Goal: Information Seeking & Learning: Learn about a topic

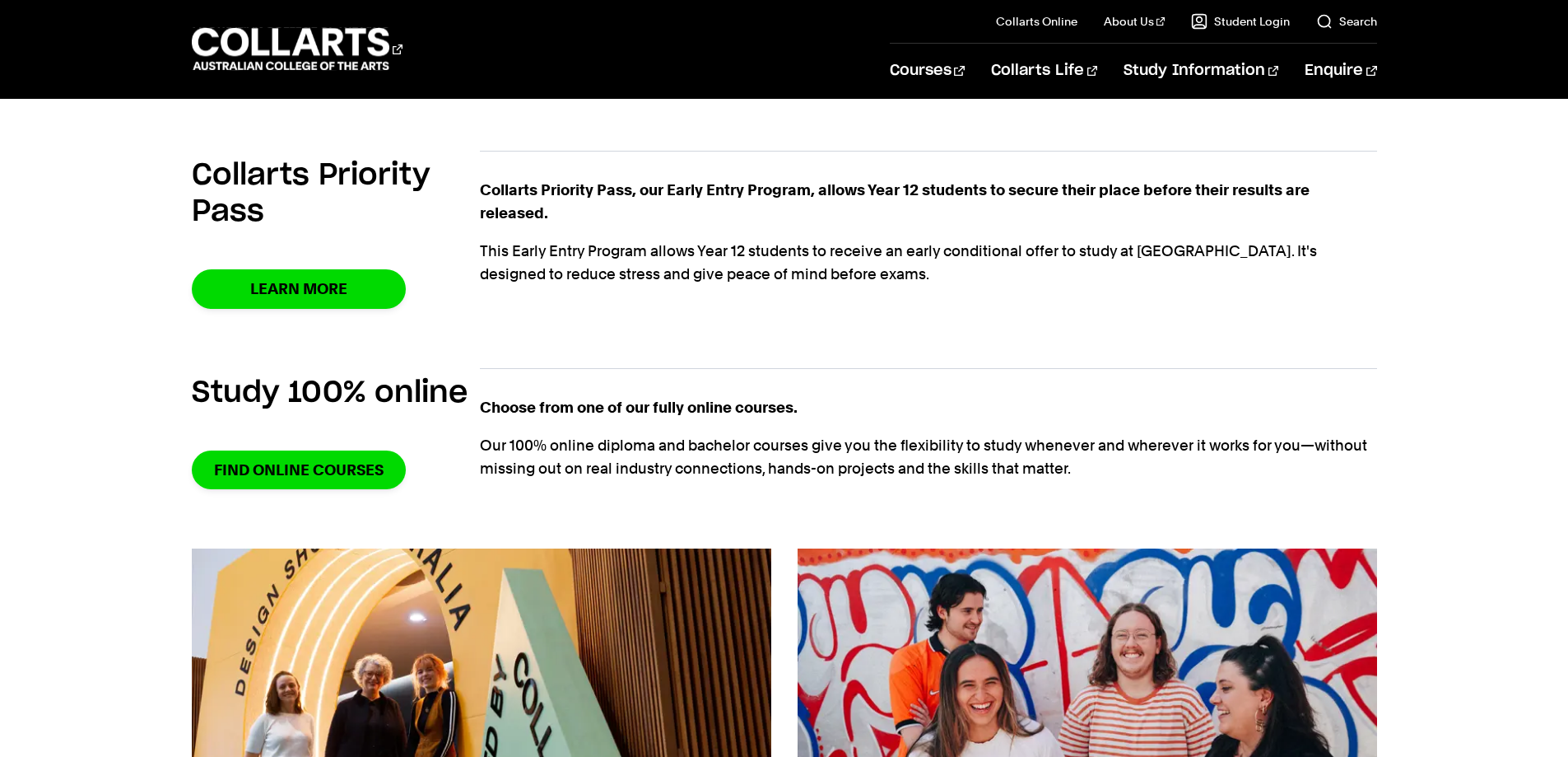
scroll to position [1318, 0]
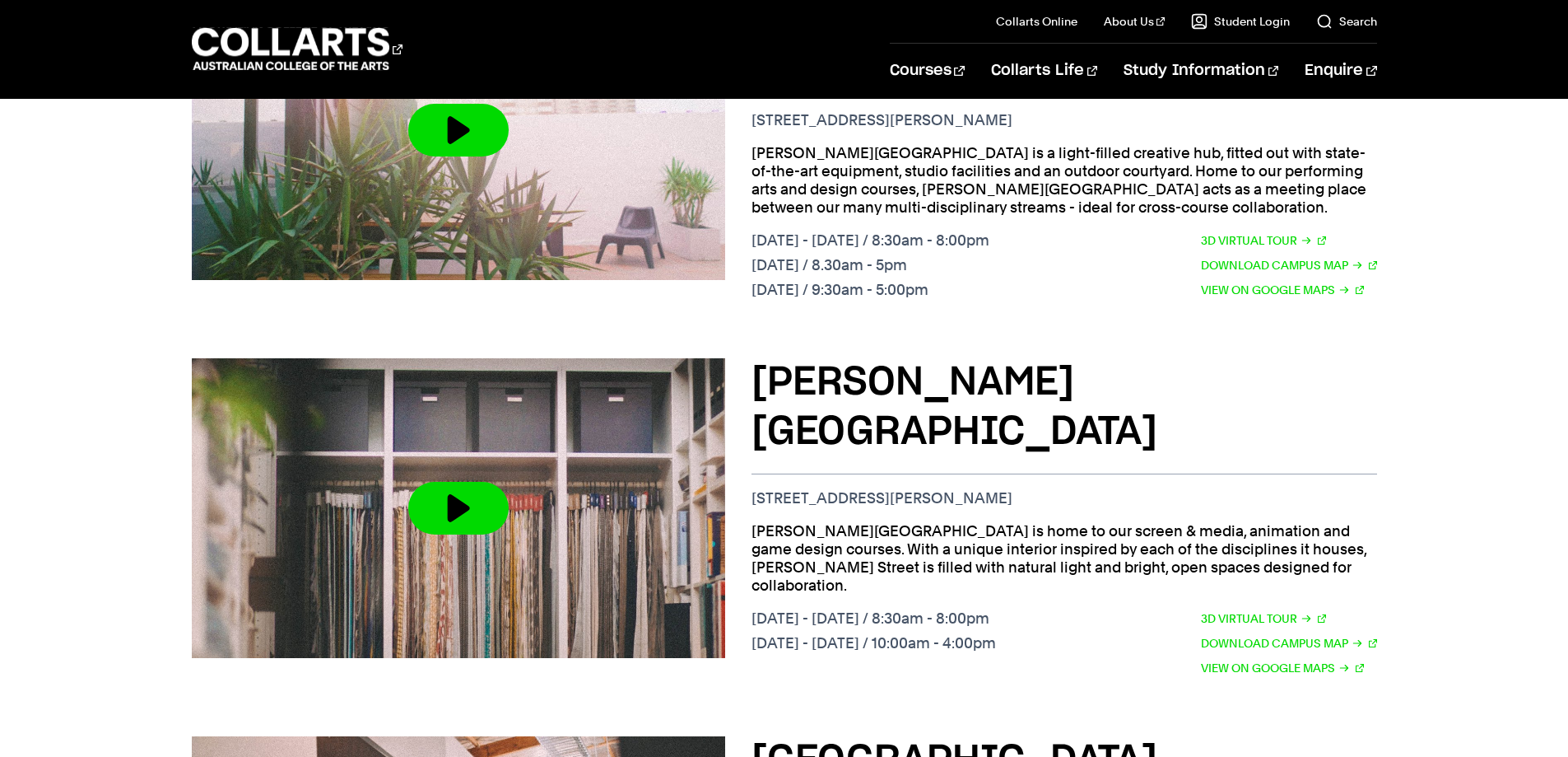
scroll to position [906, 0]
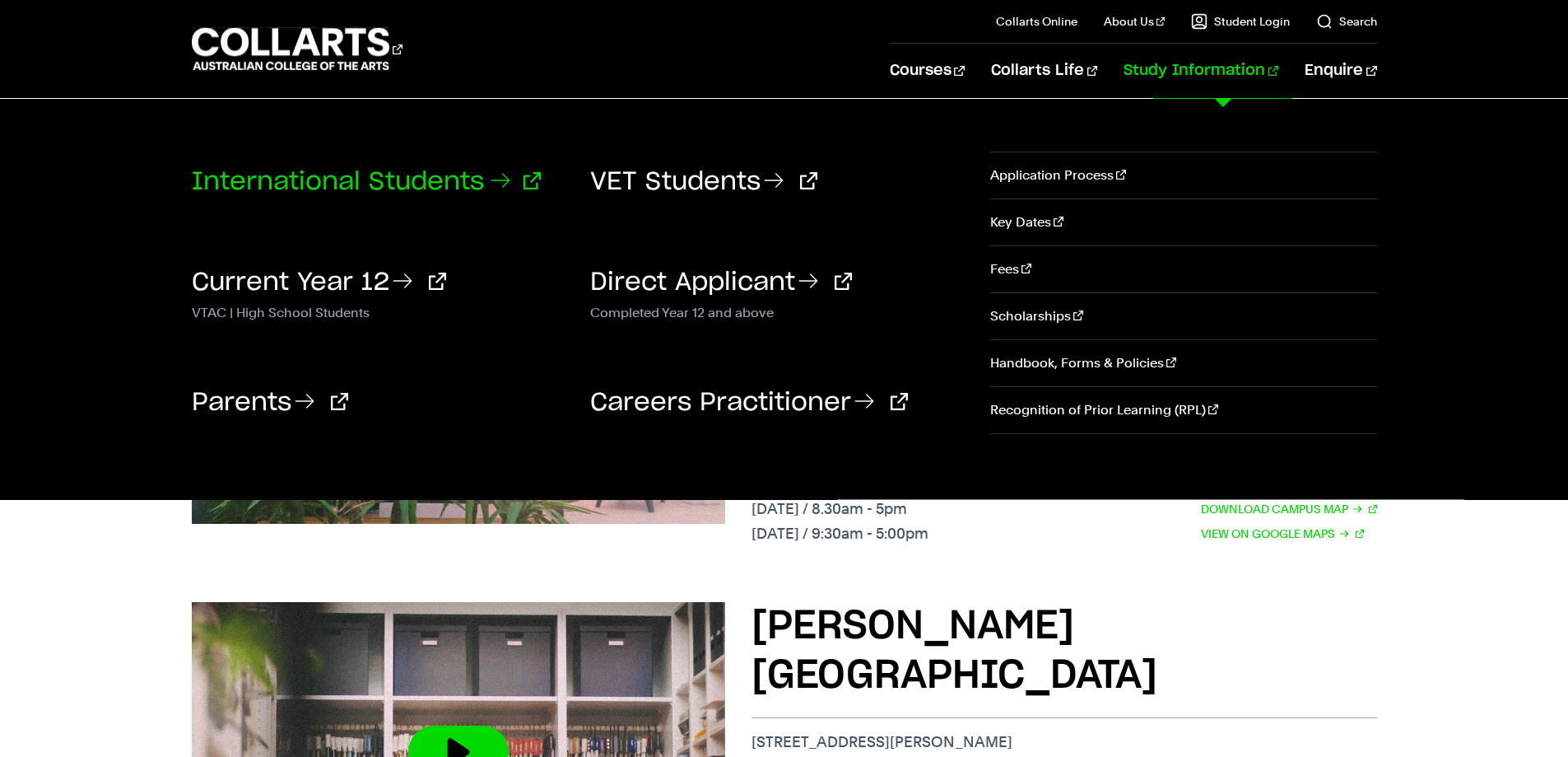
click at [322, 192] on link "International Students" at bounding box center [367, 182] width 349 height 24
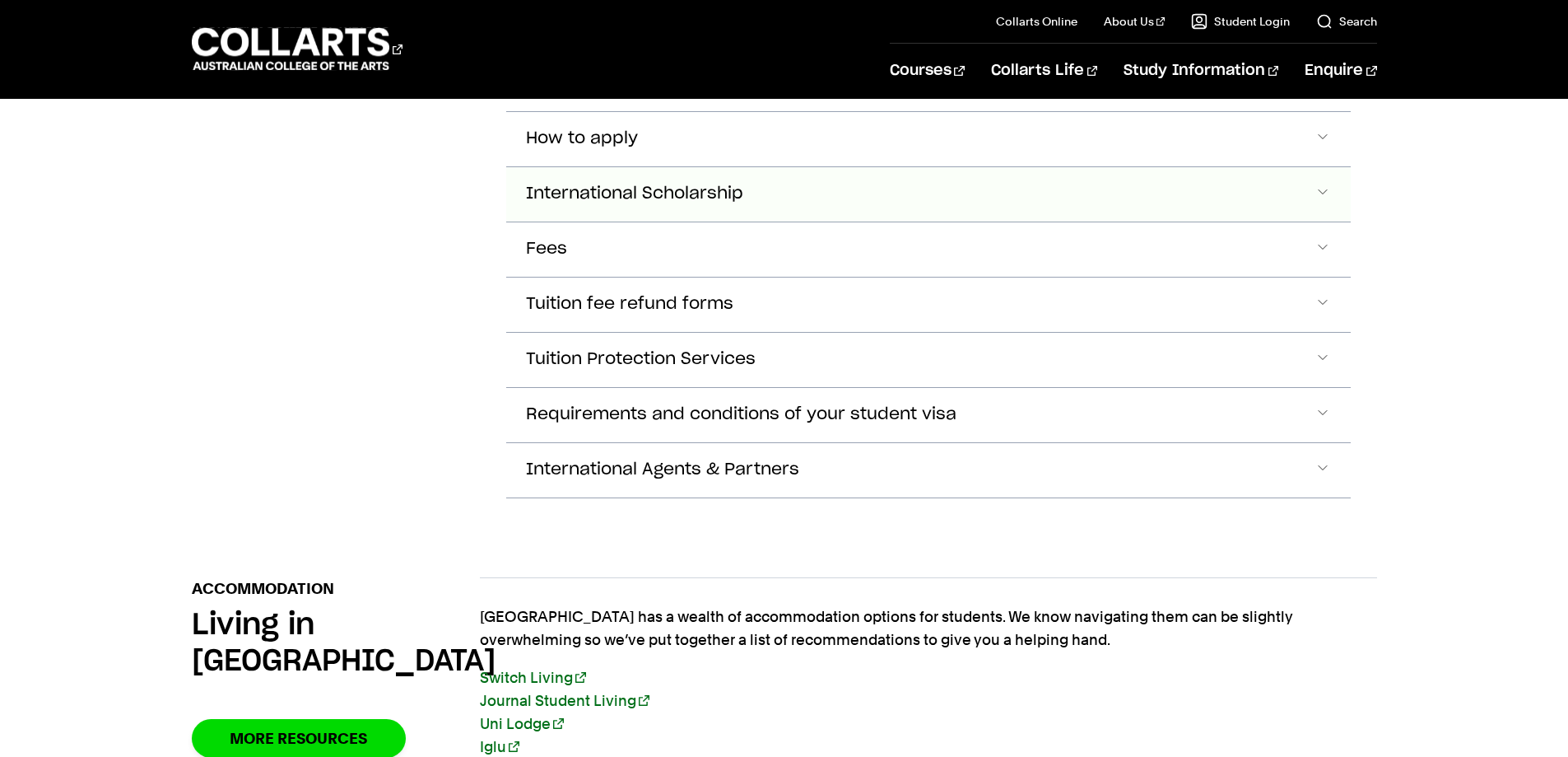
scroll to position [2141, 0]
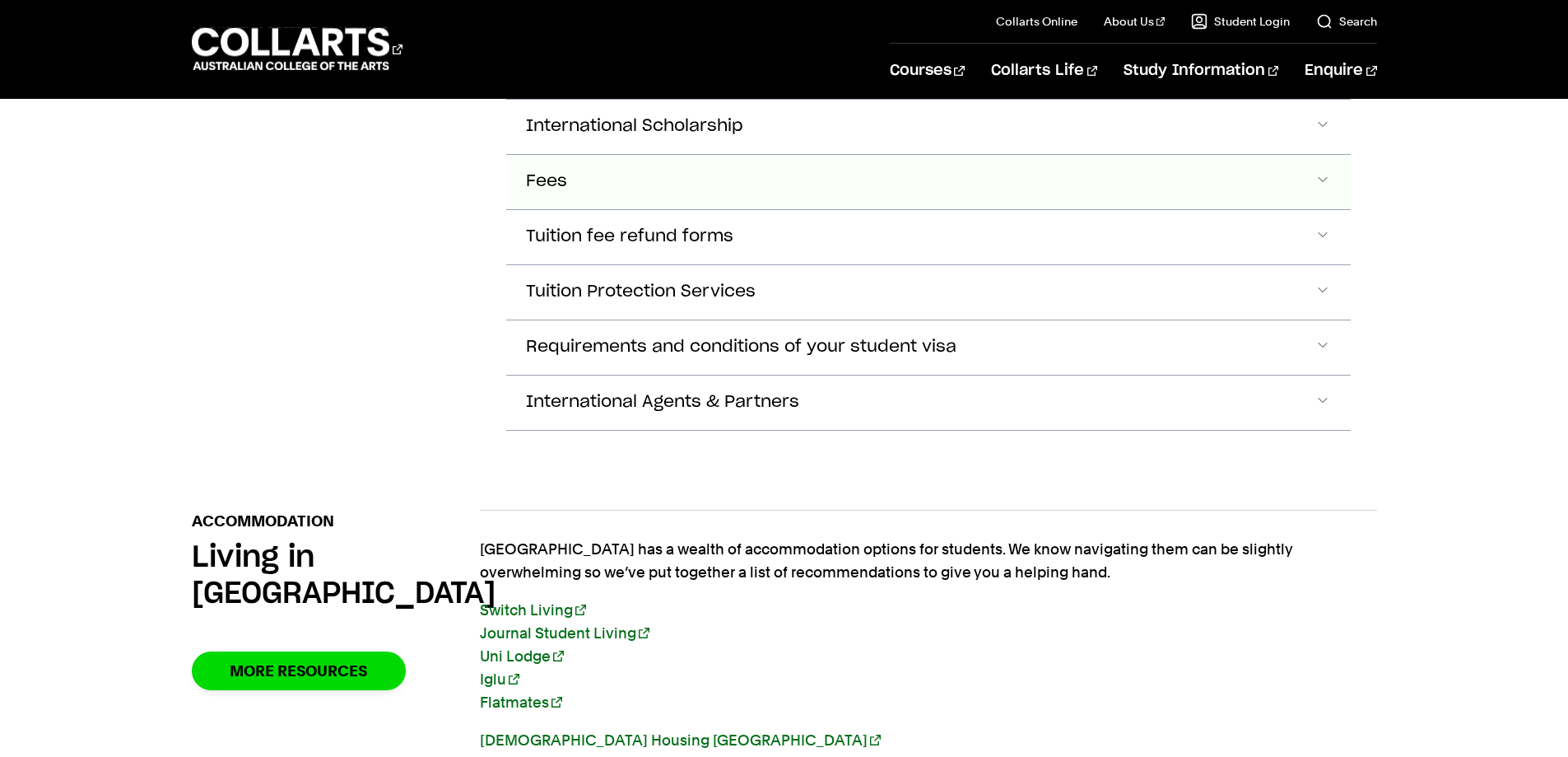
click at [889, 165] on button "Fees" at bounding box center [928, 182] width 845 height 54
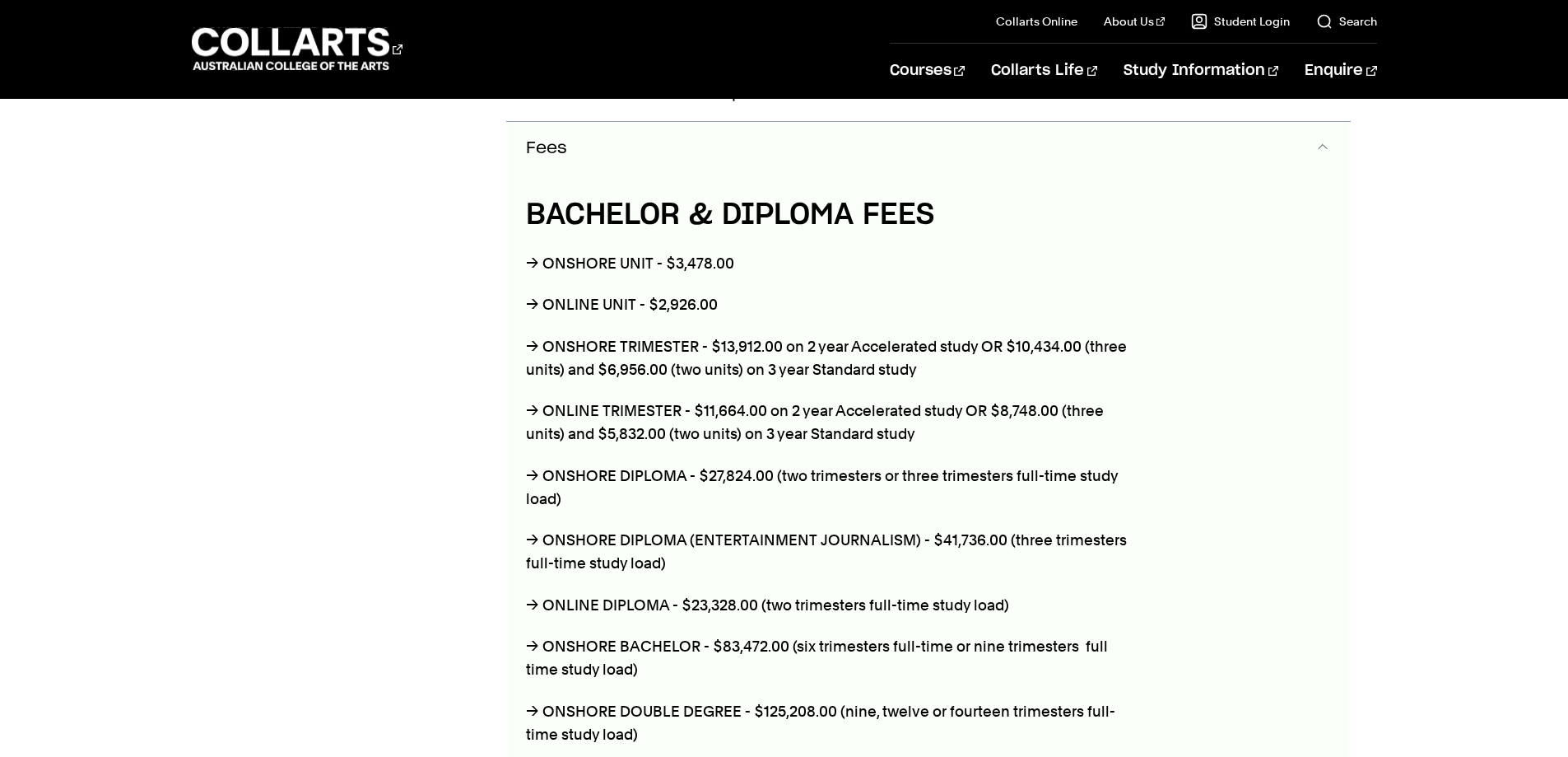
scroll to position [2203, 0]
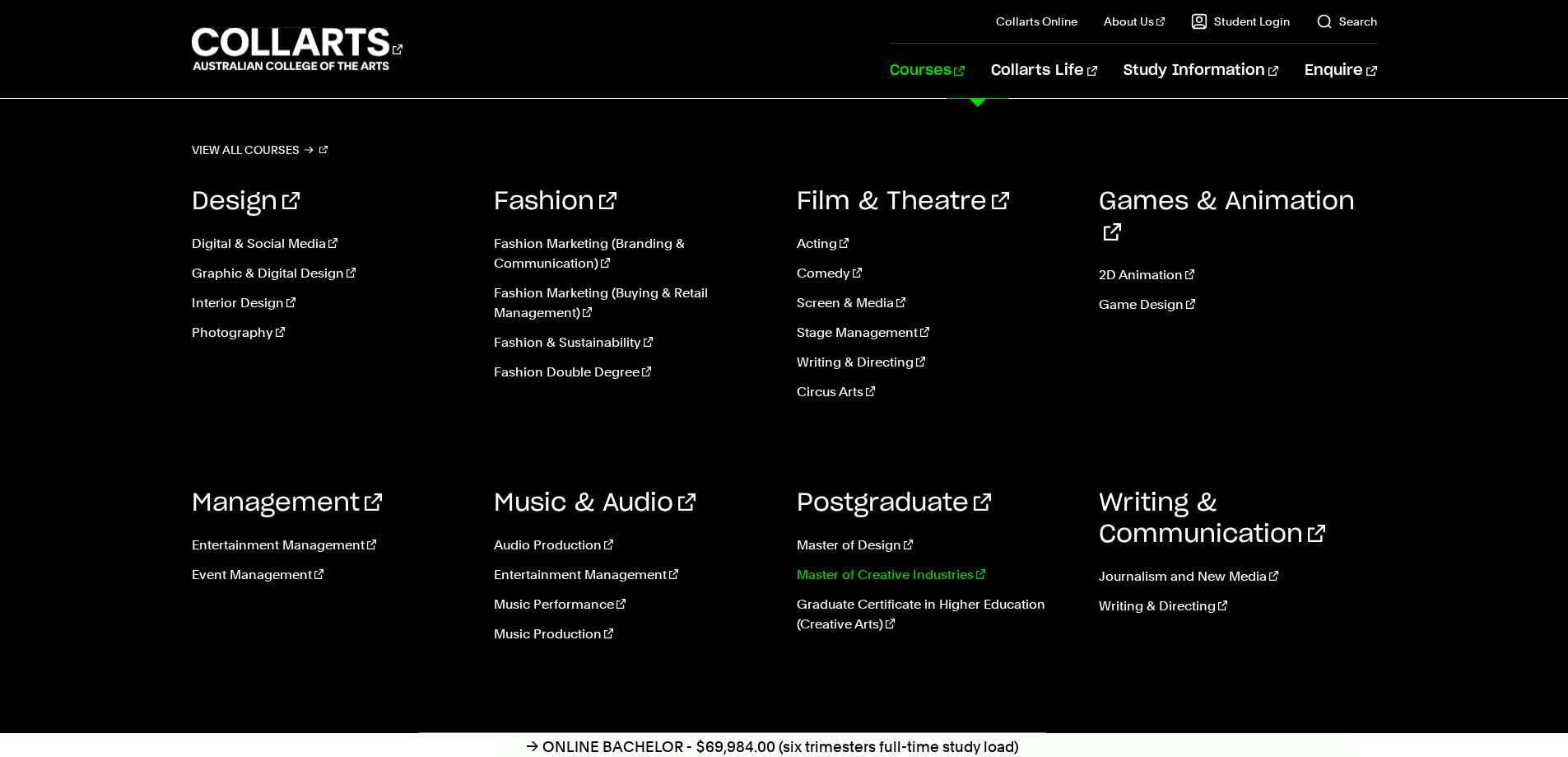
click at [870, 572] on link "Master of Creative Industries" at bounding box center [936, 574] width 279 height 20
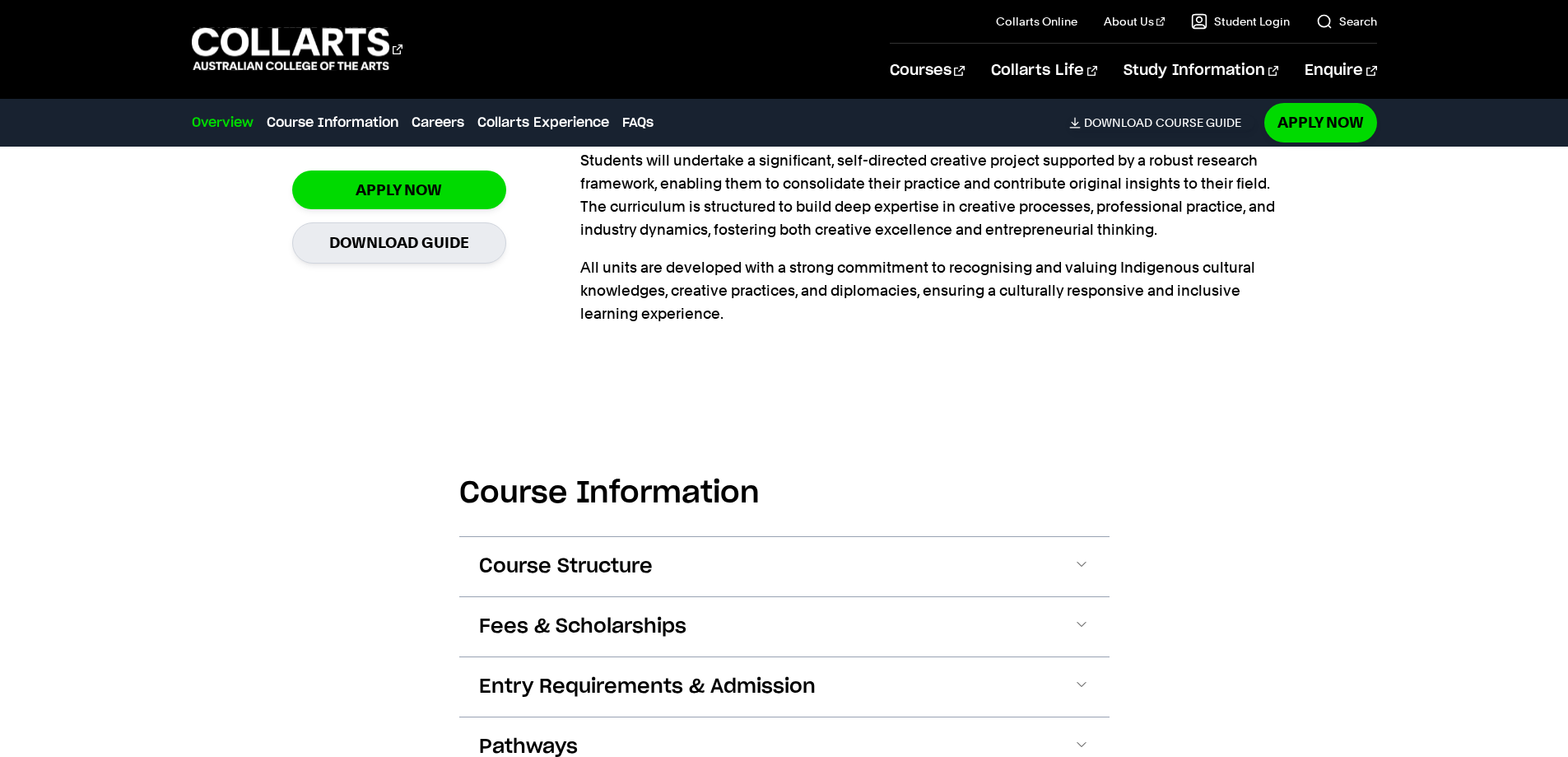
scroll to position [659, 0]
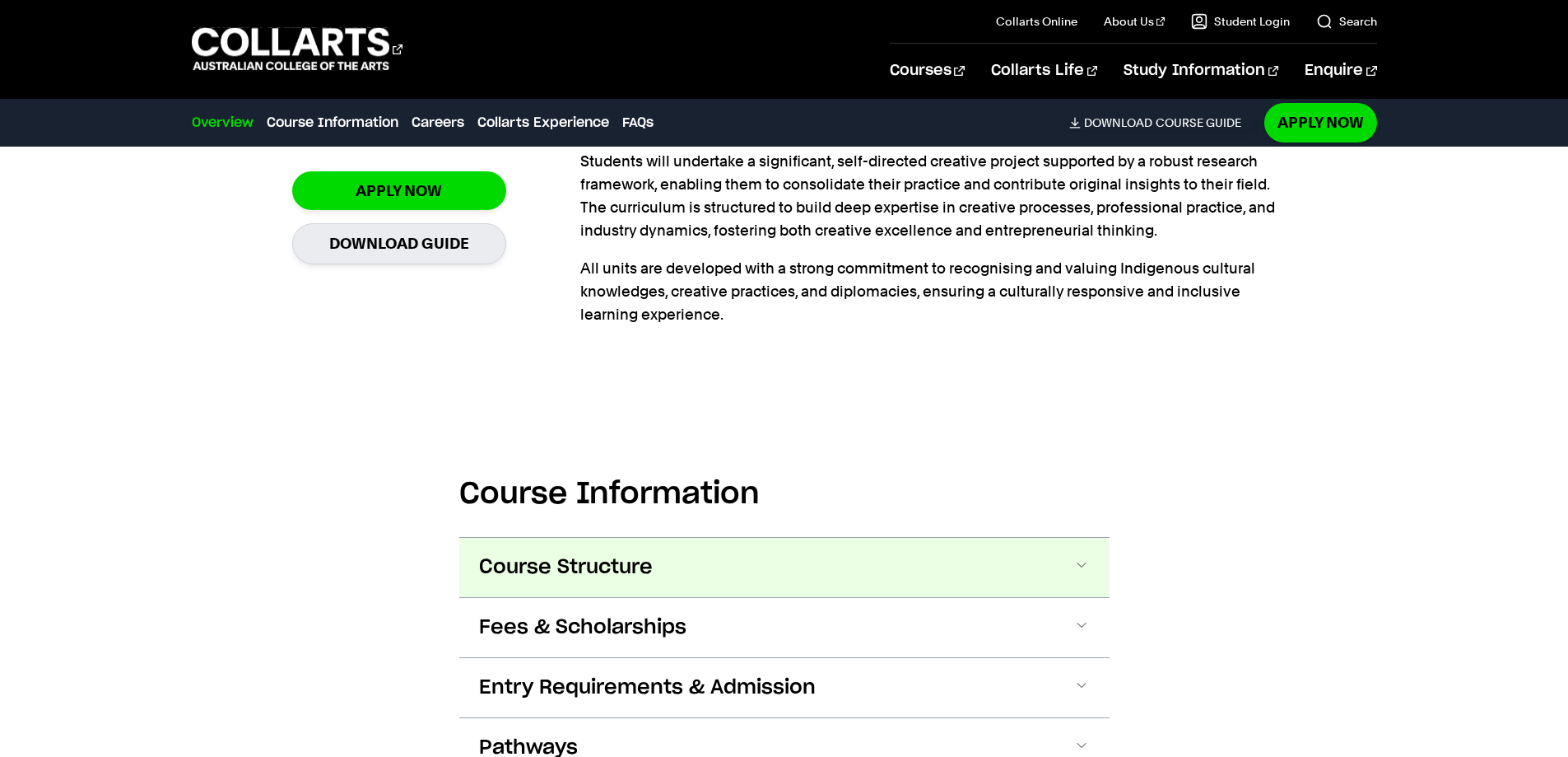
click at [731, 556] on button "Course Structure" at bounding box center [785, 567] width 651 height 59
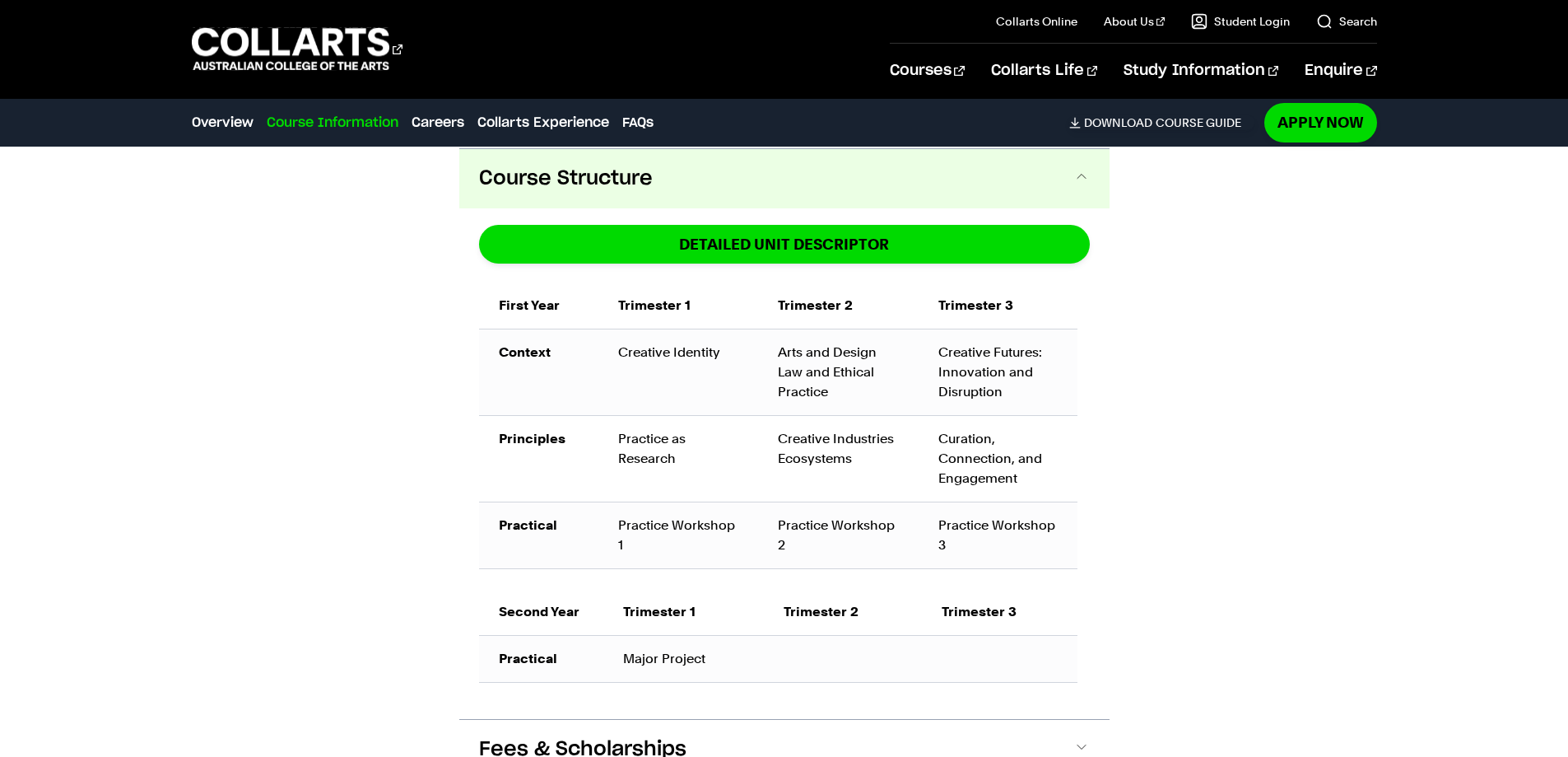
scroll to position [1049, 0]
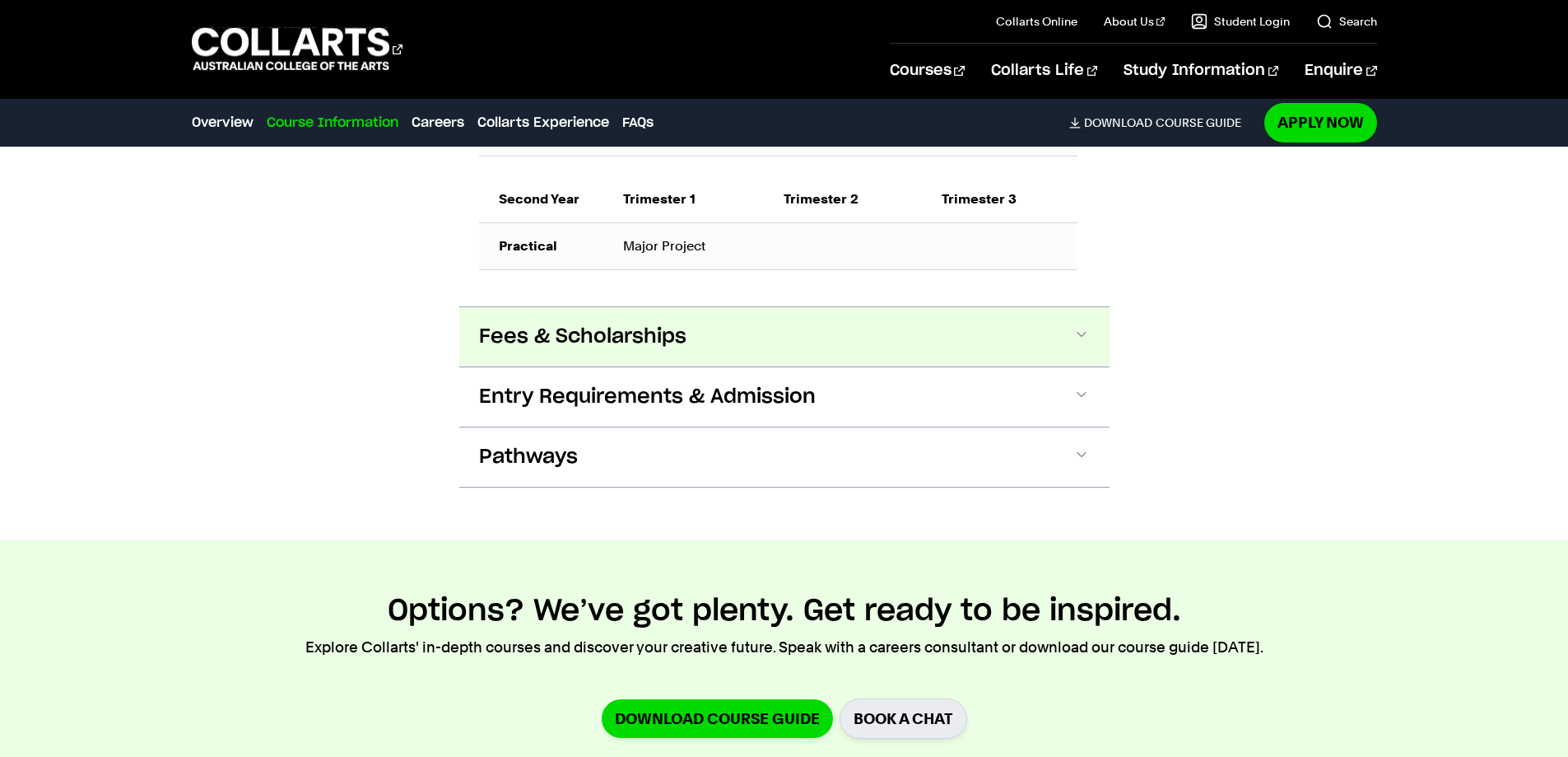
click at [766, 333] on button "Fees & Scholarships" at bounding box center [785, 336] width 651 height 59
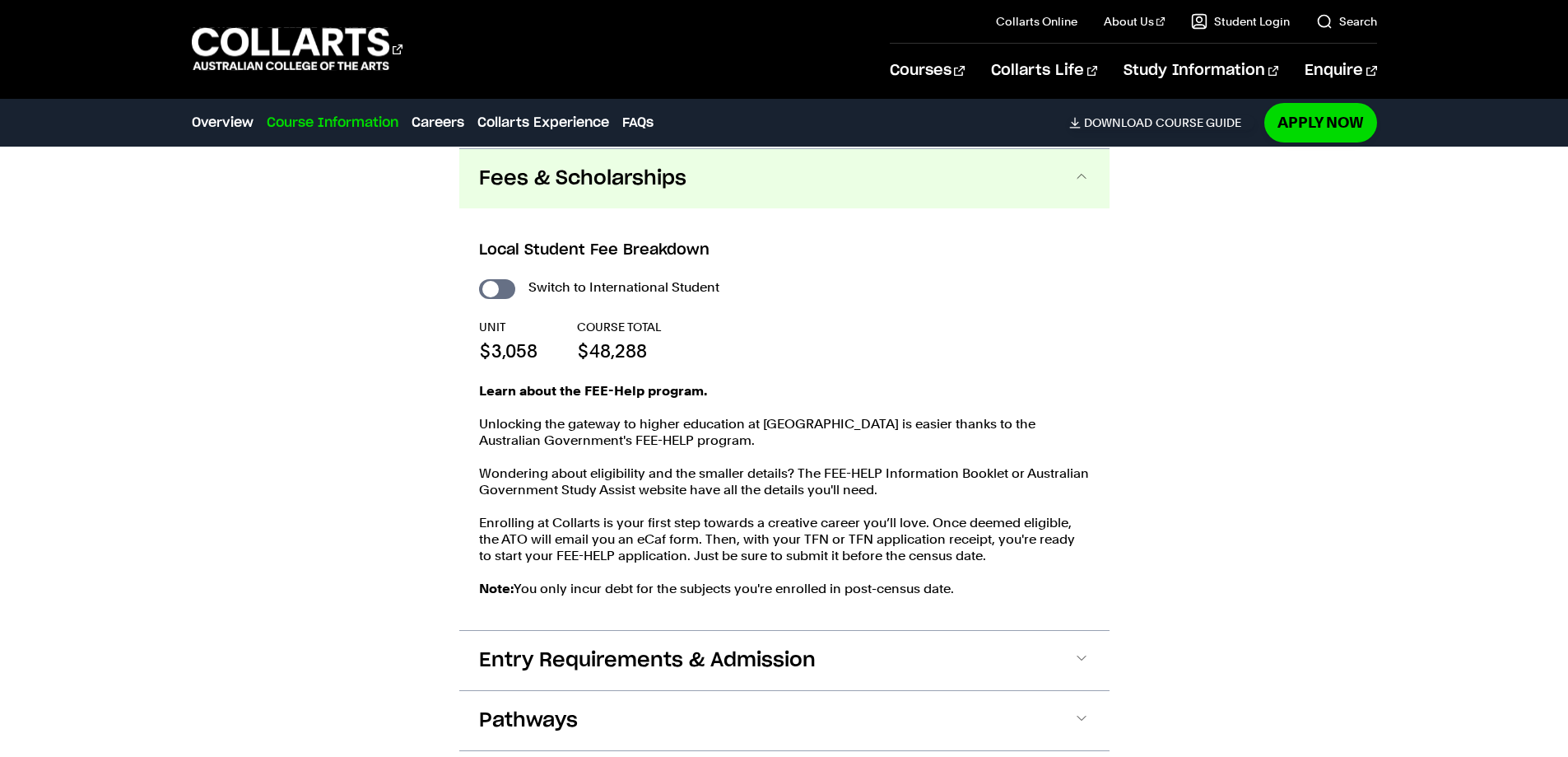
scroll to position [1619, 0]
click at [502, 286] on input "International Student" at bounding box center [497, 288] width 37 height 20
checkbox input "true"
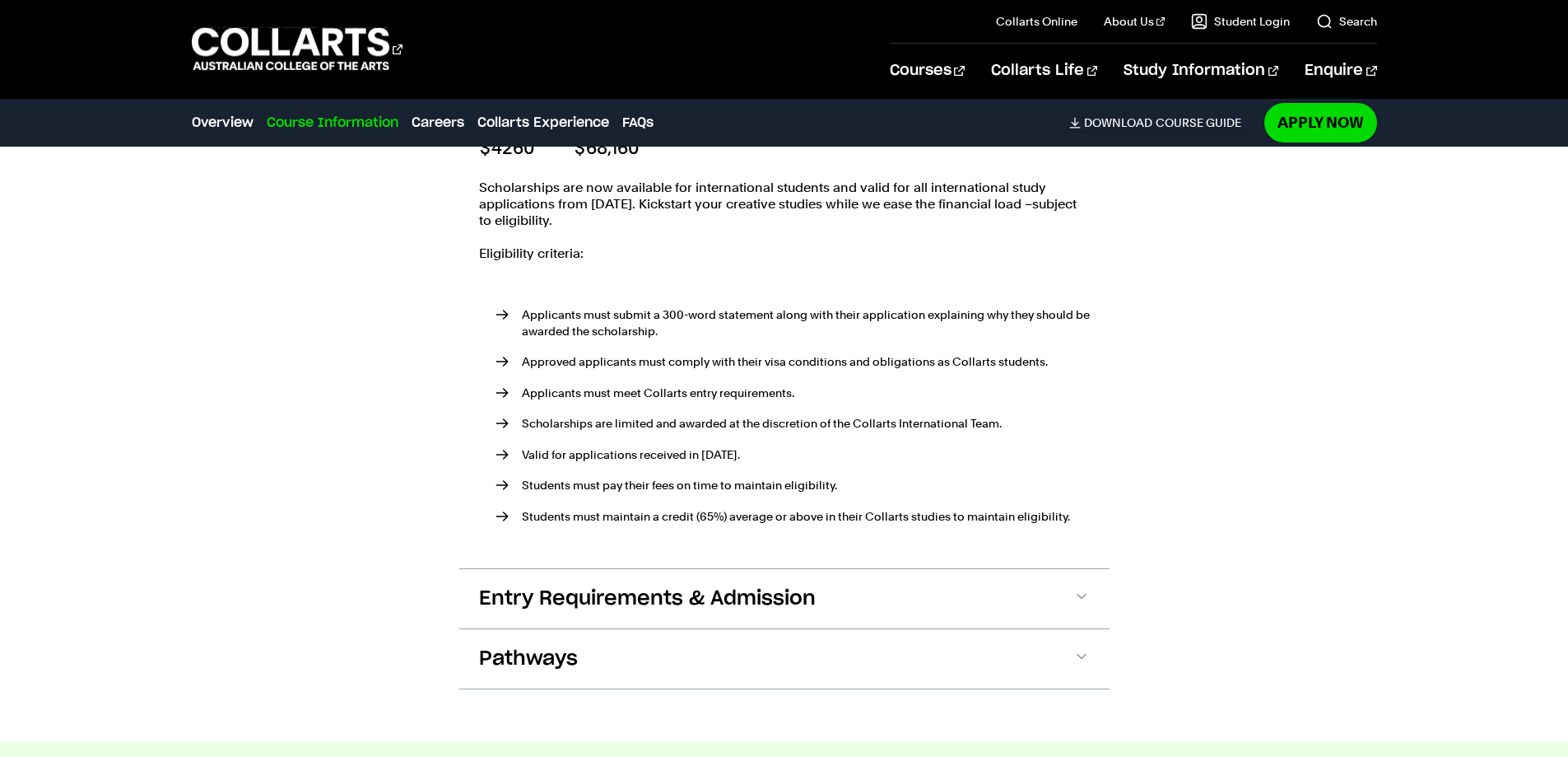
scroll to position [1866, 0]
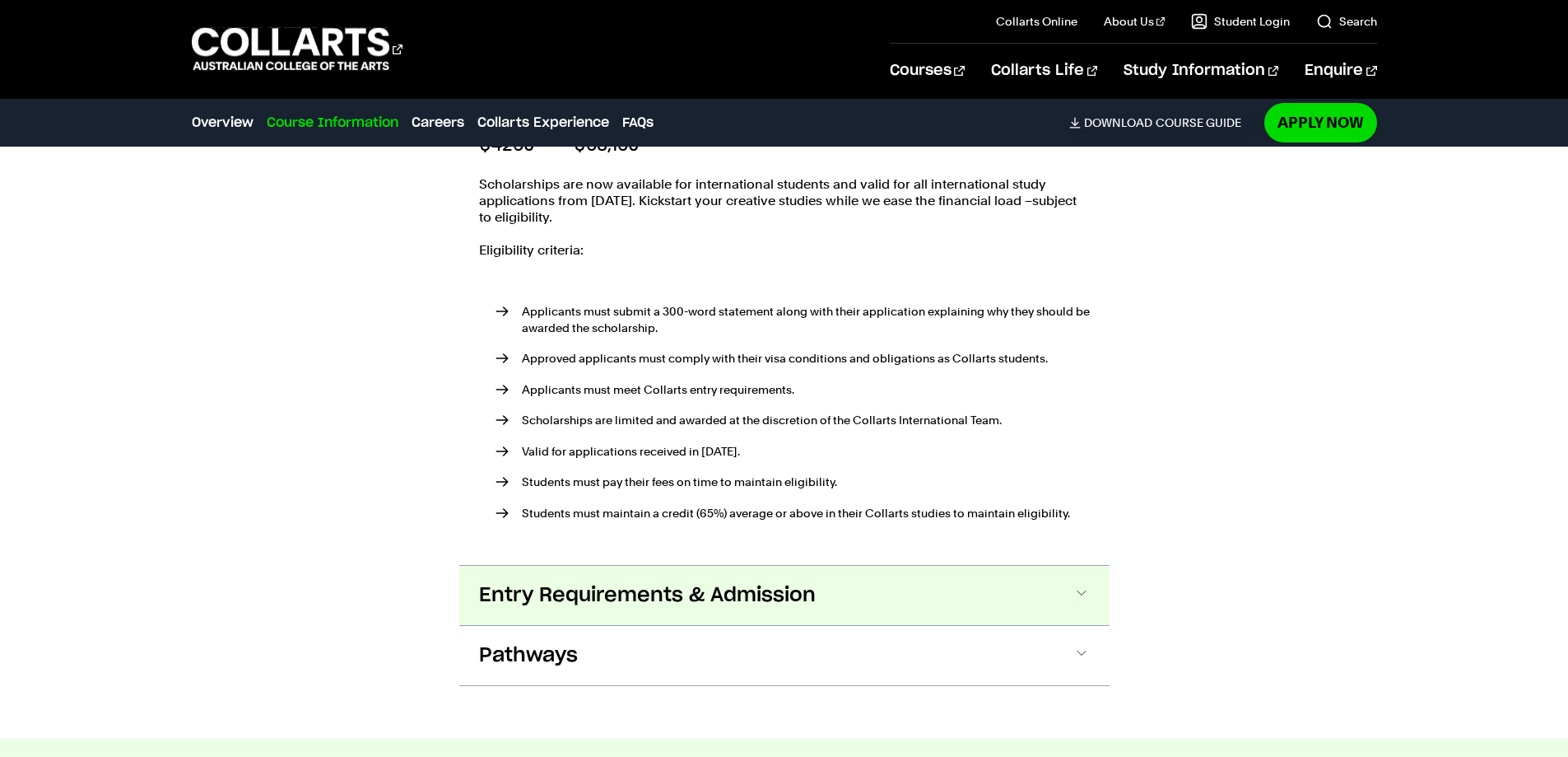
click at [776, 578] on button "Entry Requirements & Admission" at bounding box center [785, 595] width 651 height 59
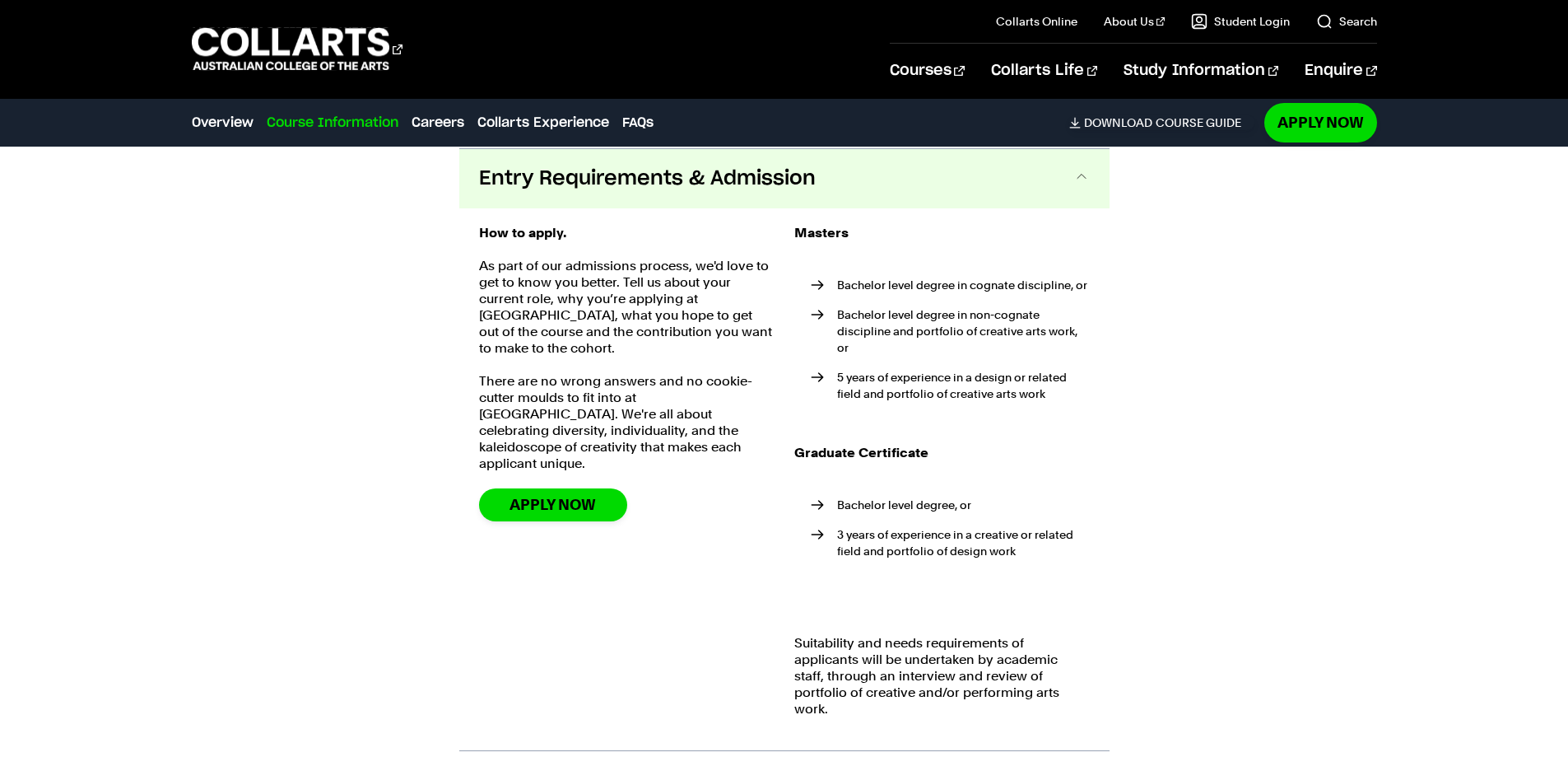
scroll to position [2283, 0]
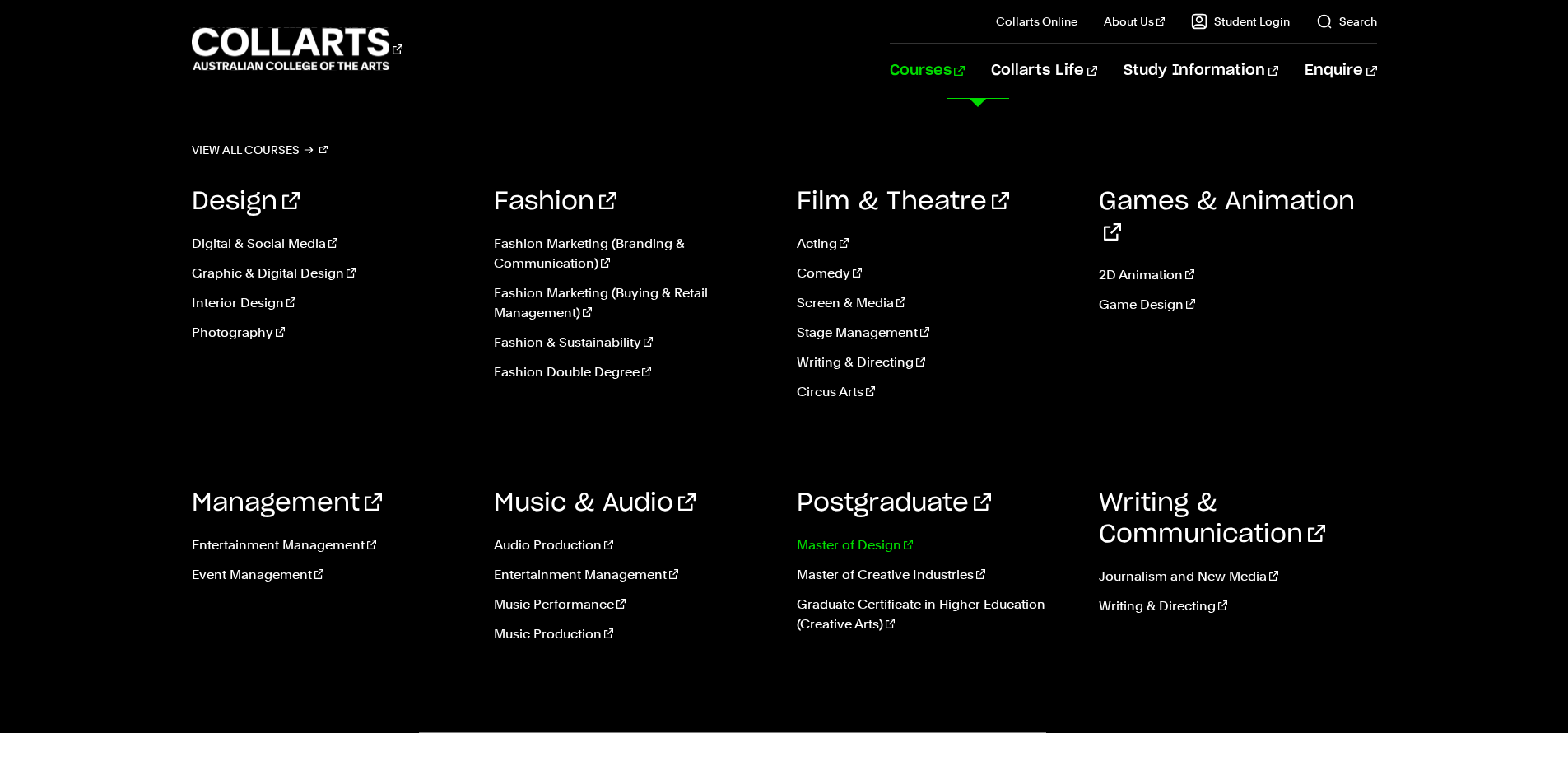
click at [871, 543] on link "Master of Design" at bounding box center [936, 545] width 279 height 20
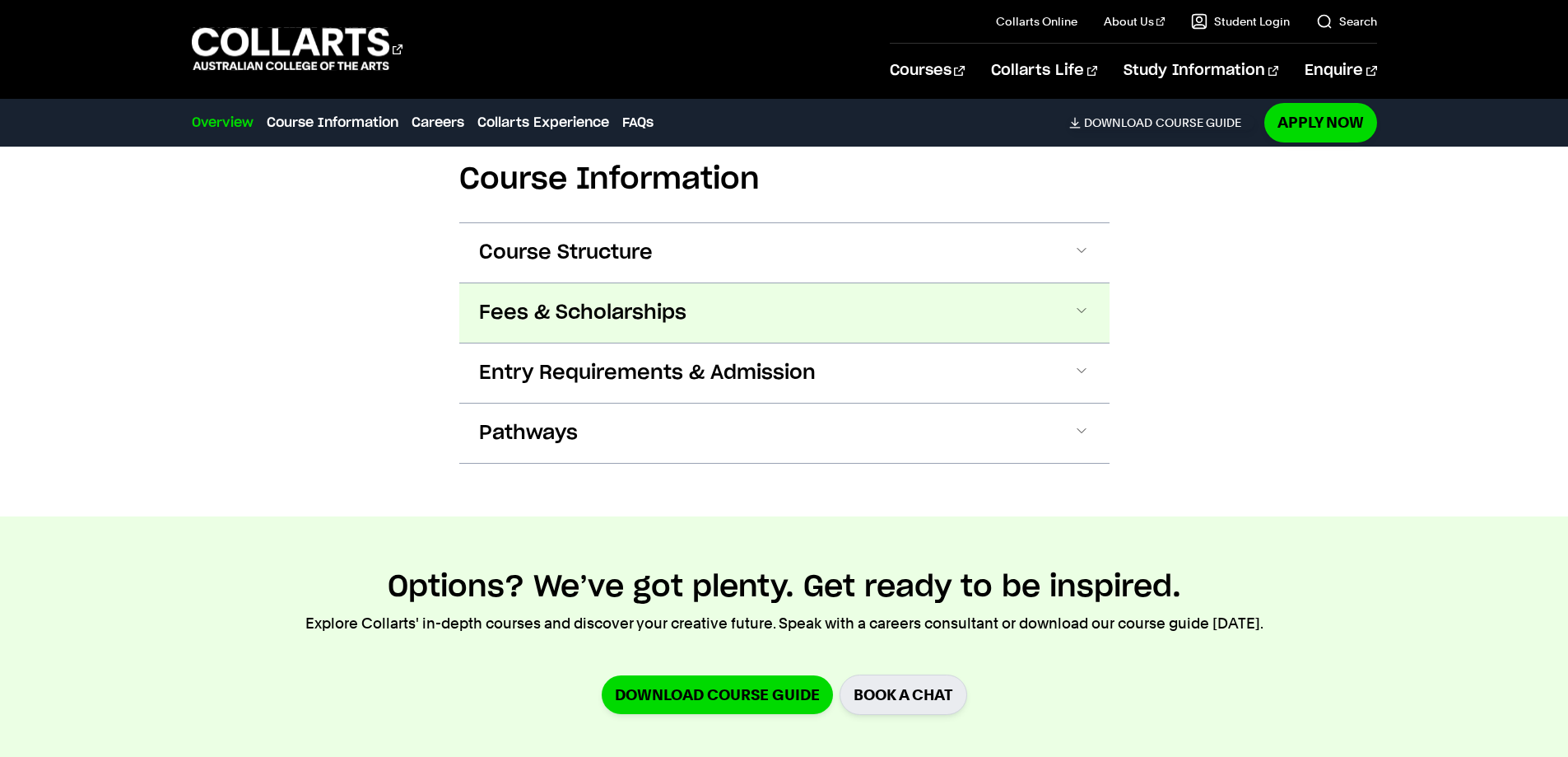
click at [692, 302] on button "Fees & Scholarships" at bounding box center [785, 312] width 651 height 59
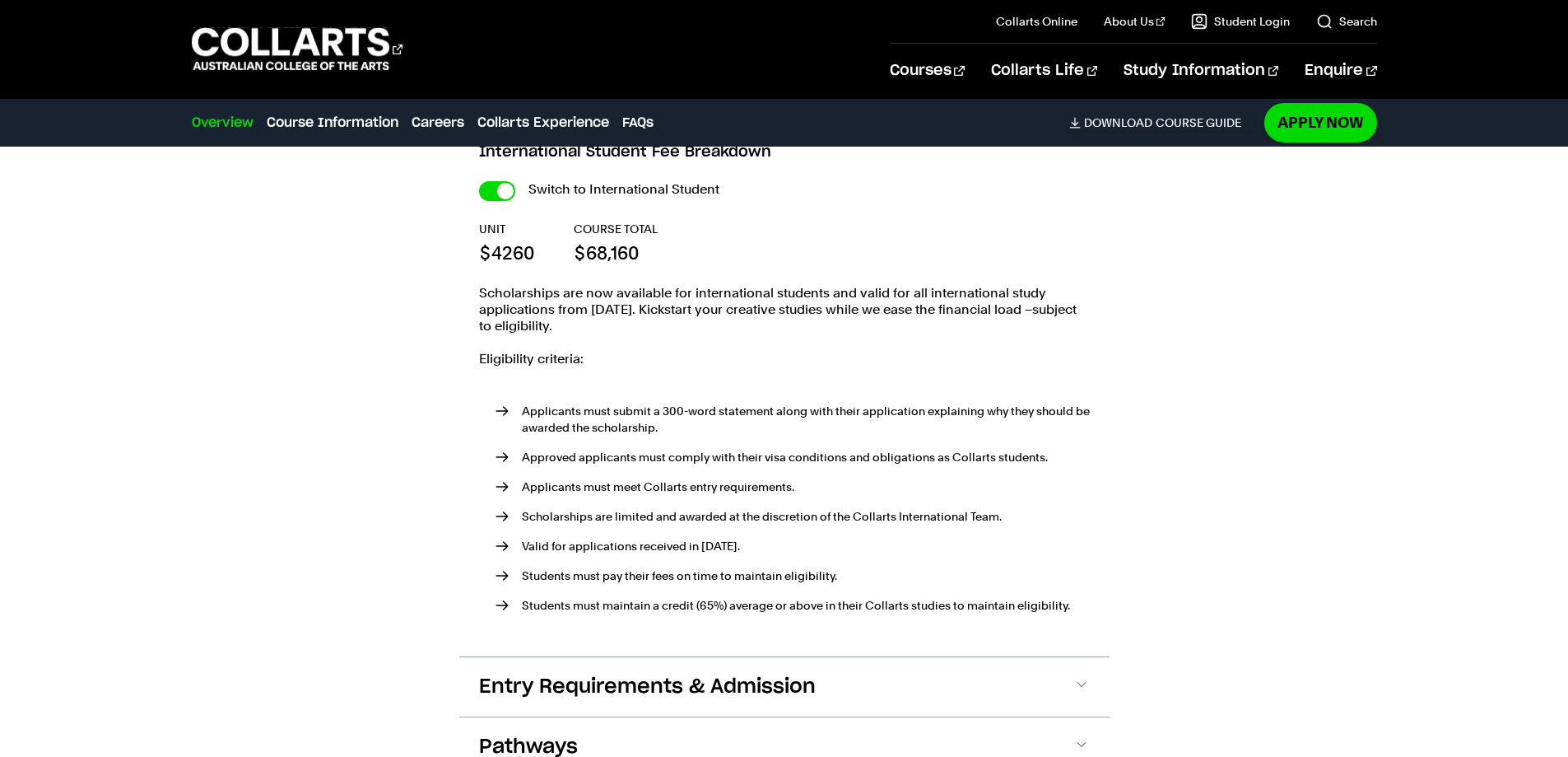
scroll to position [1205, 0]
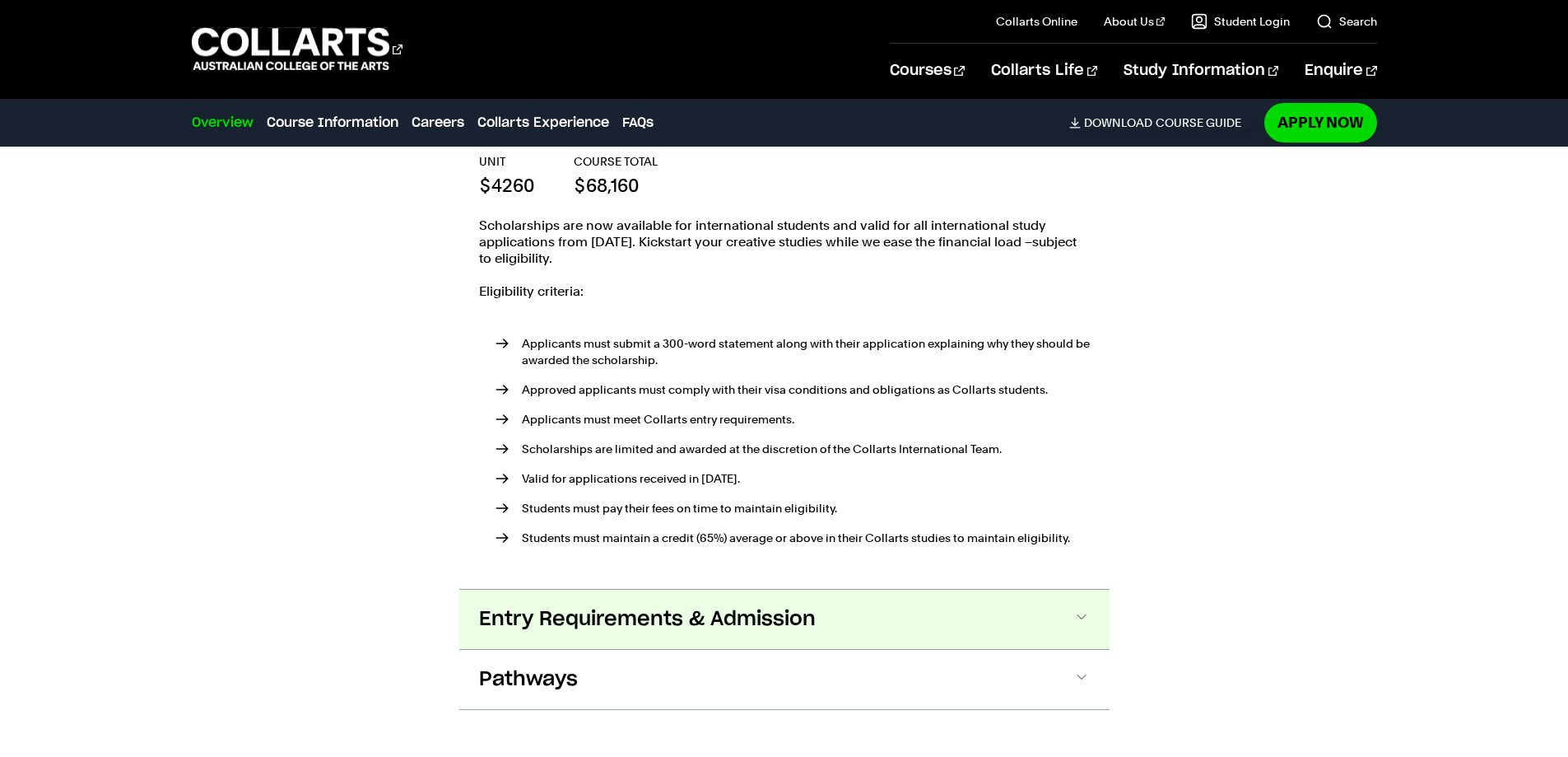
click at [645, 610] on span "Entry Requirements & Admission" at bounding box center [647, 619] width 337 height 26
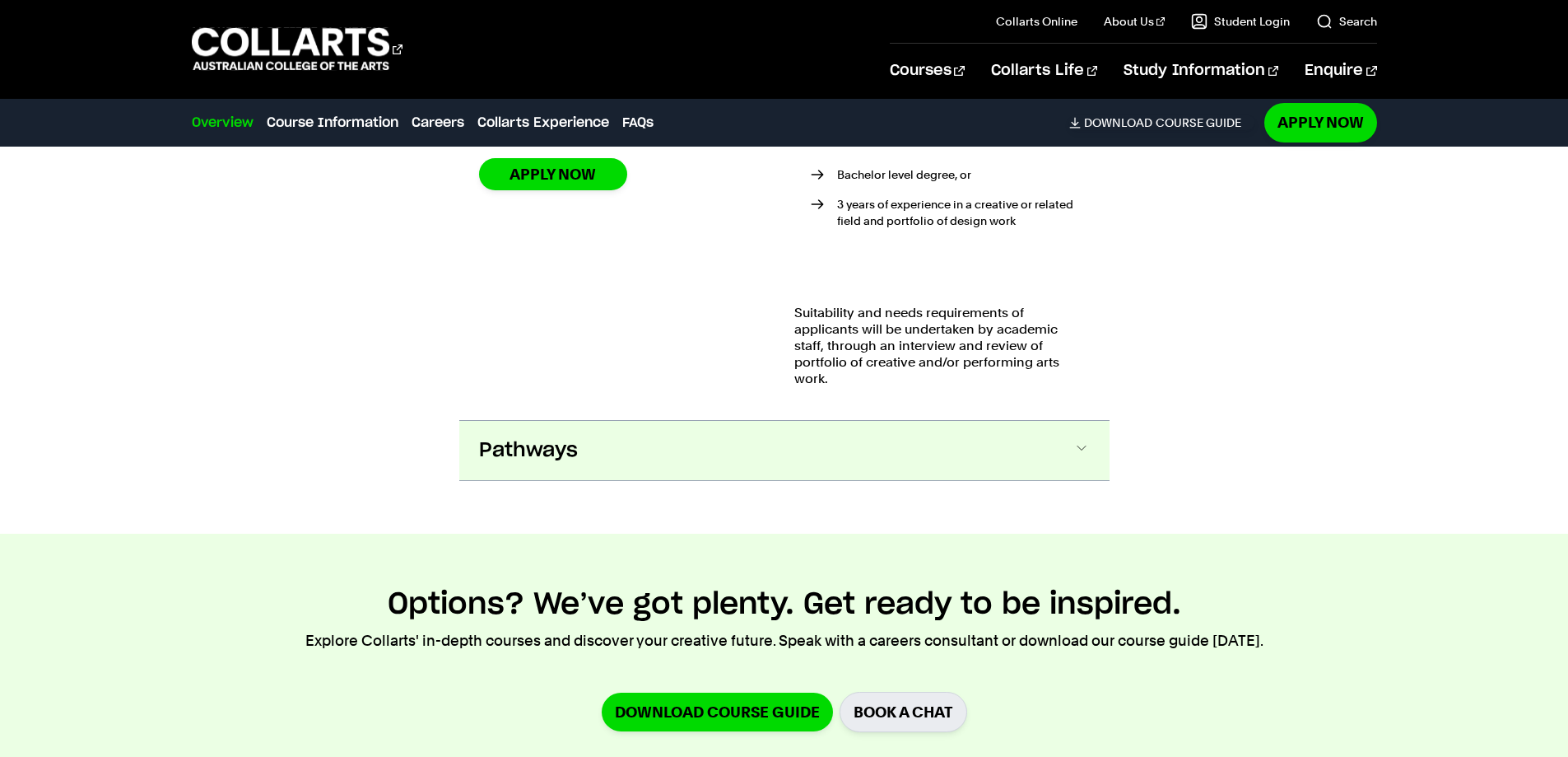
click at [620, 442] on button "Pathways" at bounding box center [785, 450] width 651 height 59
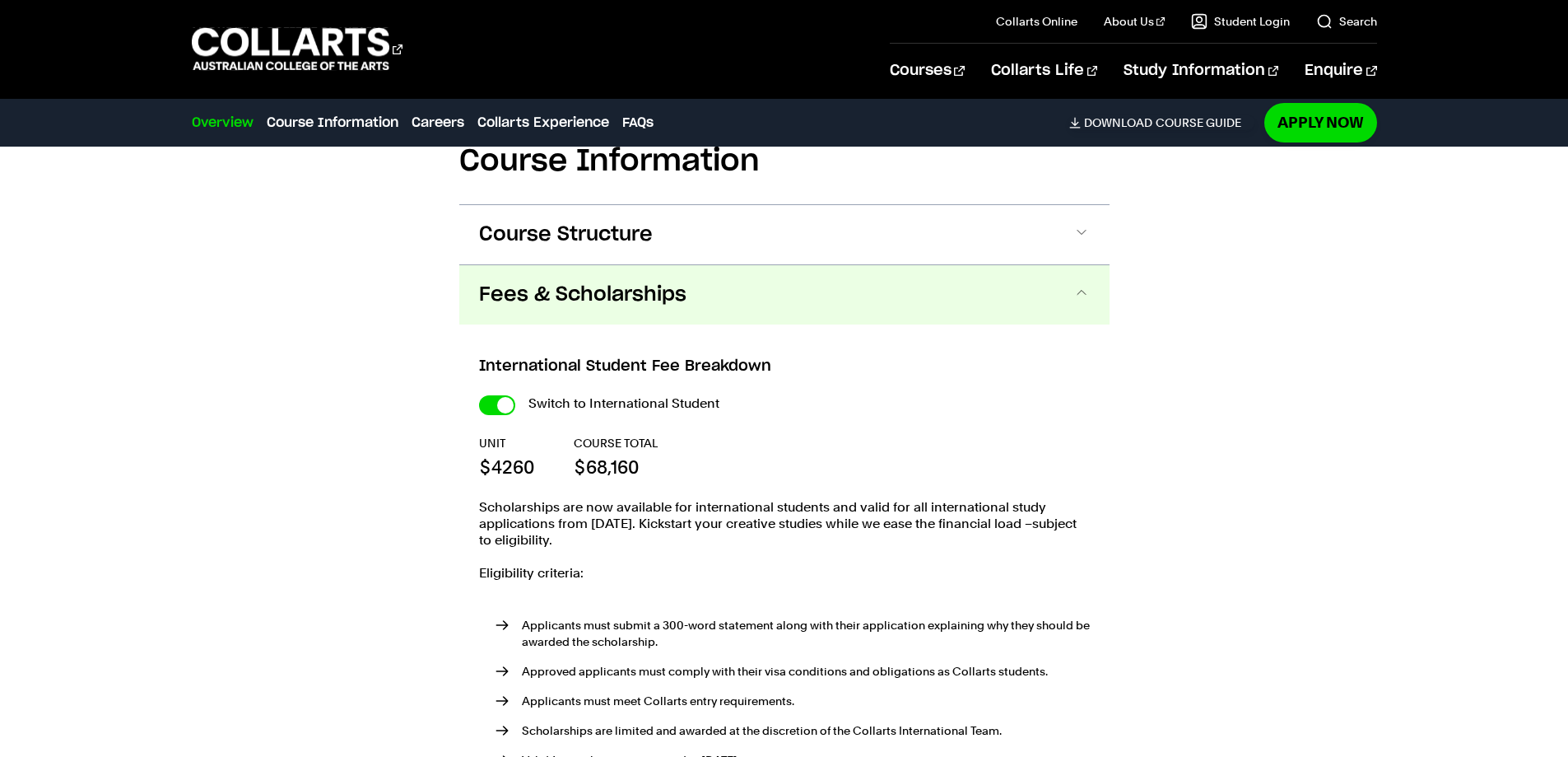
scroll to position [997, 0]
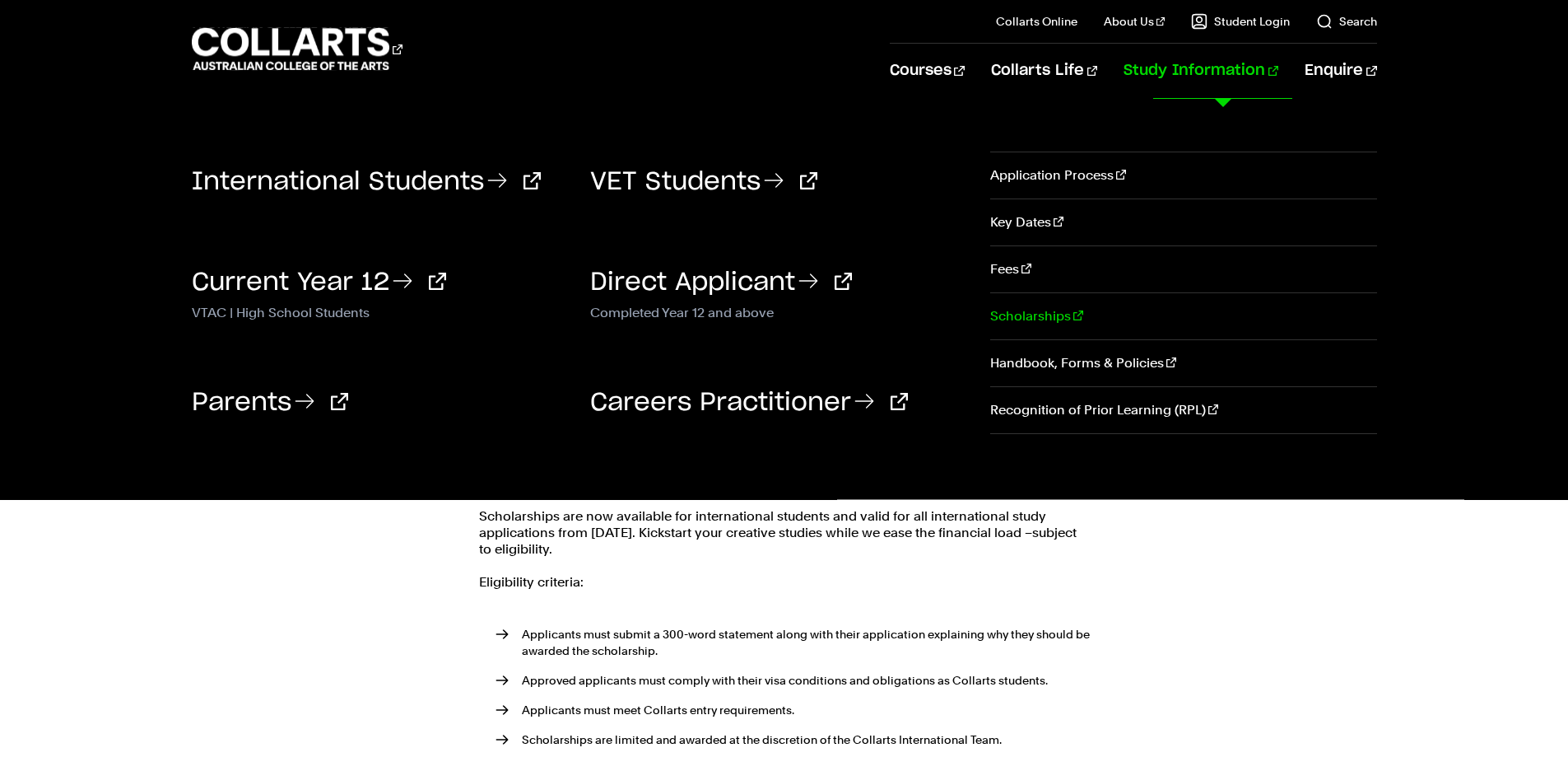
click at [1042, 315] on link "Scholarships" at bounding box center [1184, 316] width 386 height 46
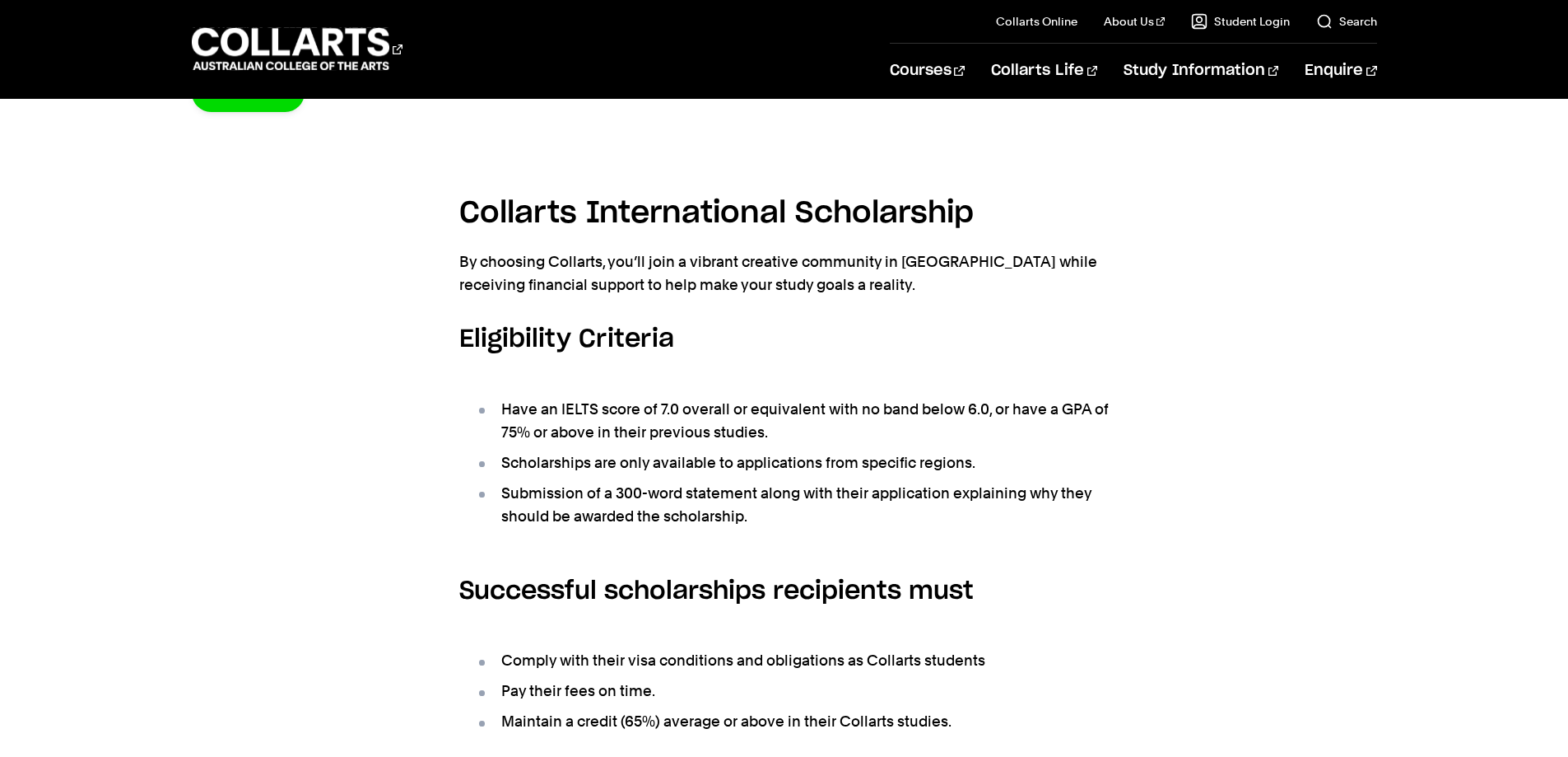
scroll to position [577, 0]
